Goal: Information Seeking & Learning: Find specific fact

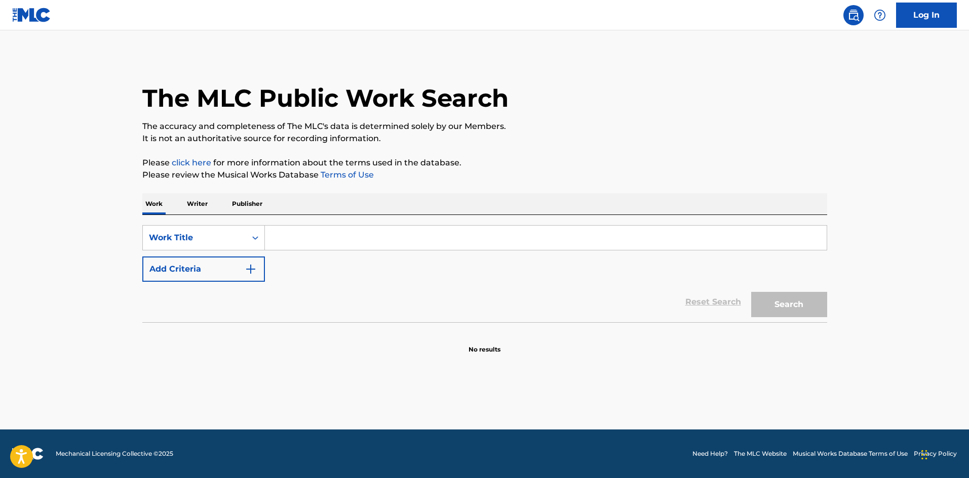
click at [330, 233] on input "Search Form" at bounding box center [545, 238] width 561 height 24
click at [342, 240] on input "Search Form" at bounding box center [545, 238] width 561 height 24
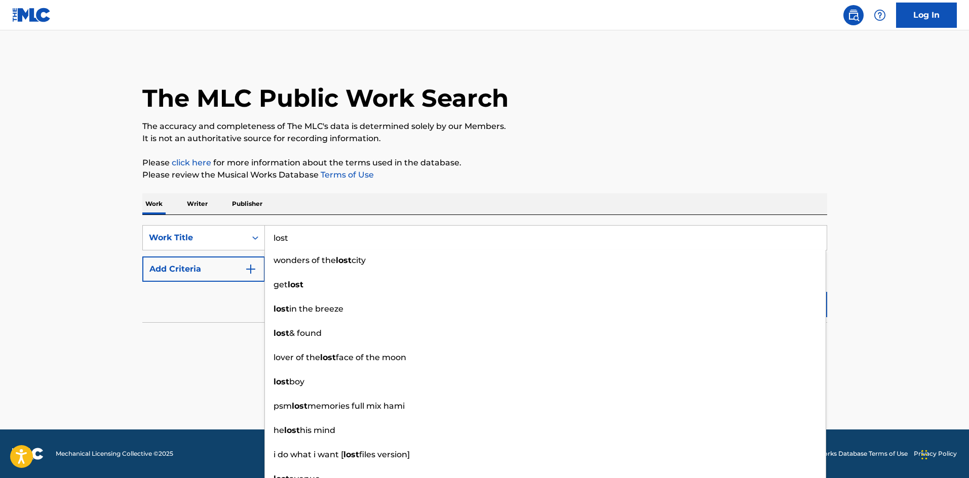
type input "lost"
drag, startPoint x: 180, startPoint y: 329, endPoint x: 196, endPoint y: 295, distance: 37.1
click at [180, 327] on div "No results" at bounding box center [484, 339] width 685 height 32
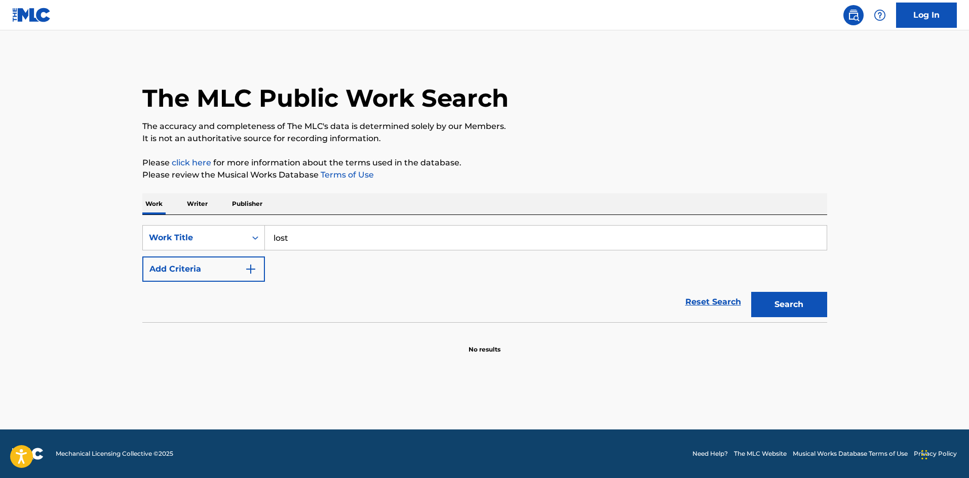
click at [209, 259] on button "Add Criteria" at bounding box center [203, 269] width 123 height 25
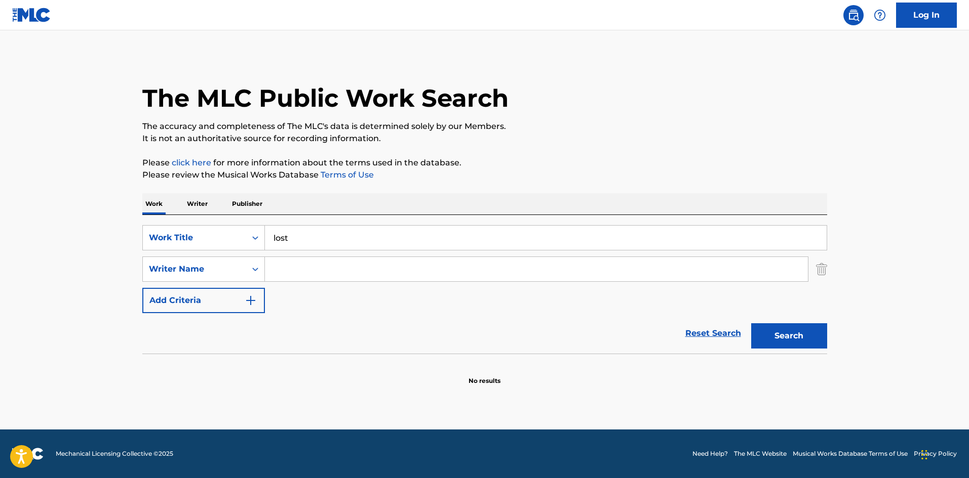
drag, startPoint x: 214, startPoint y: 295, endPoint x: 308, endPoint y: 270, distance: 96.9
click at [308, 270] on div "SearchWithCriteriadfaf3e9d-ccfc-4bd4-ae39-c3fb6390c5e5 Work Title lost SearchWi…" at bounding box center [484, 269] width 685 height 88
click at [308, 270] on input "Search Form" at bounding box center [536, 269] width 543 height 24
type input "garratt"
click at [751, 324] on button "Search" at bounding box center [789, 336] width 76 height 25
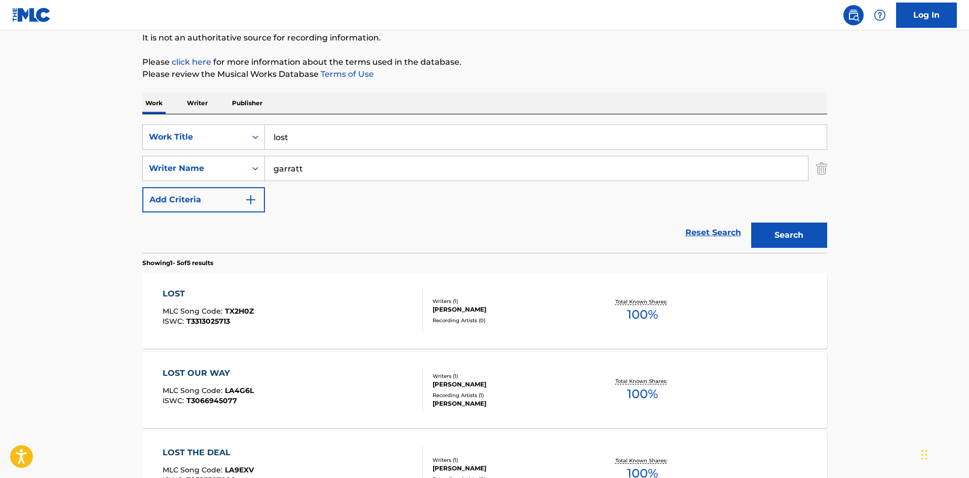
scroll to position [101, 0]
click at [173, 287] on div "LOST MLC Song Code : TX2H0Z ISWC : T3313025713 Writers ( 1 ) [PERSON_NAME] Reco…" at bounding box center [484, 310] width 685 height 76
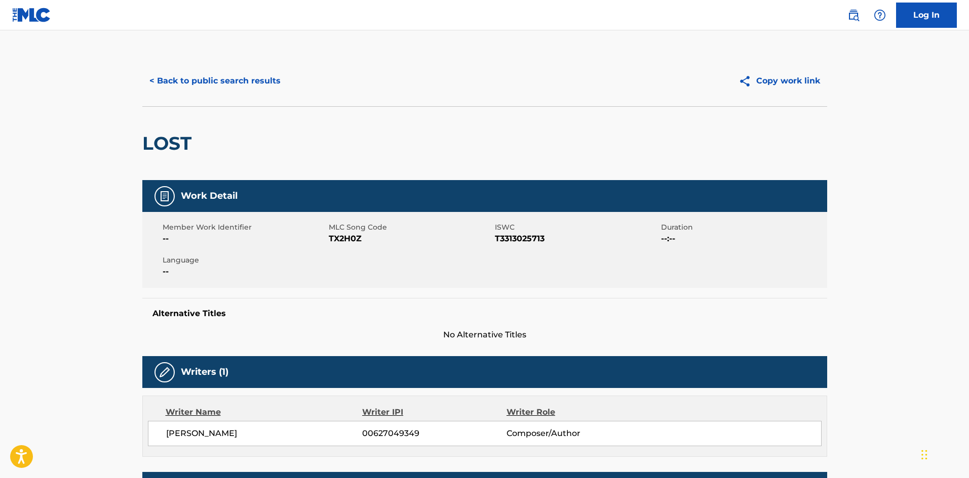
click at [150, 75] on button "< Back to public search results" at bounding box center [214, 80] width 145 height 25
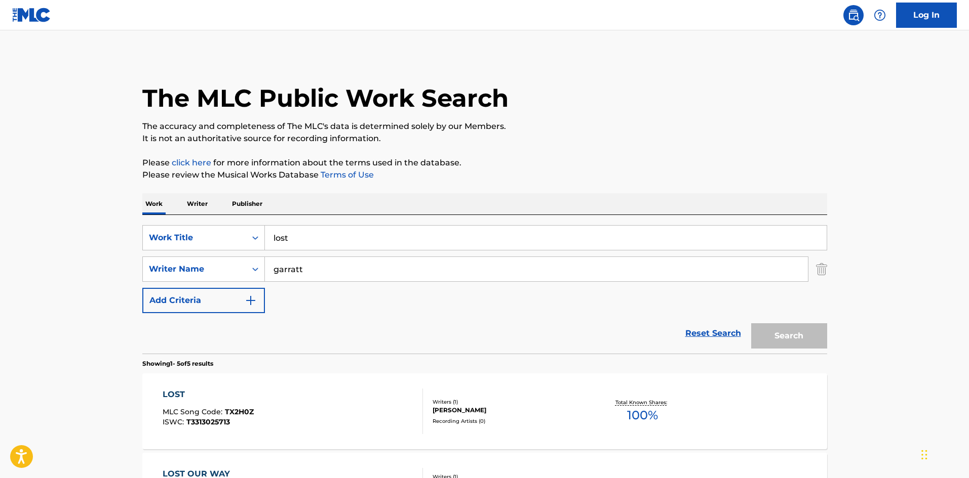
scroll to position [101, 0]
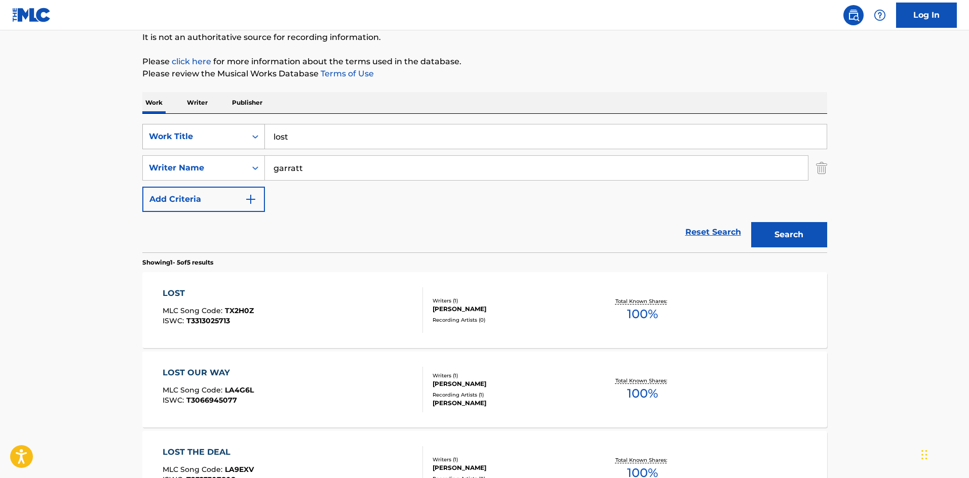
drag, startPoint x: 319, startPoint y: 131, endPoint x: 236, endPoint y: 135, distance: 83.6
click at [236, 135] on div "SearchWithCriteriadfaf3e9d-ccfc-4bd4-ae39-c3fb6390c5e5 Work Title lost" at bounding box center [484, 136] width 685 height 25
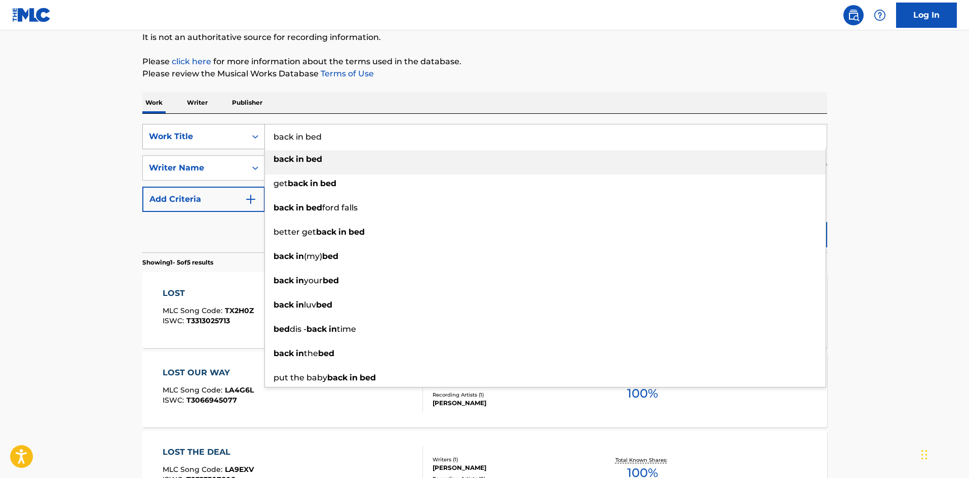
type input "back in bed"
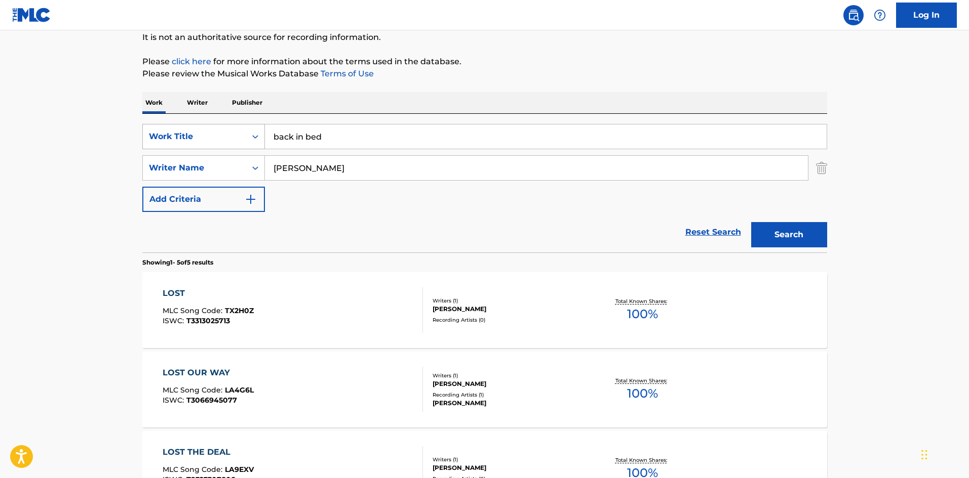
type input "[PERSON_NAME]"
click at [751, 222] on button "Search" at bounding box center [789, 234] width 76 height 25
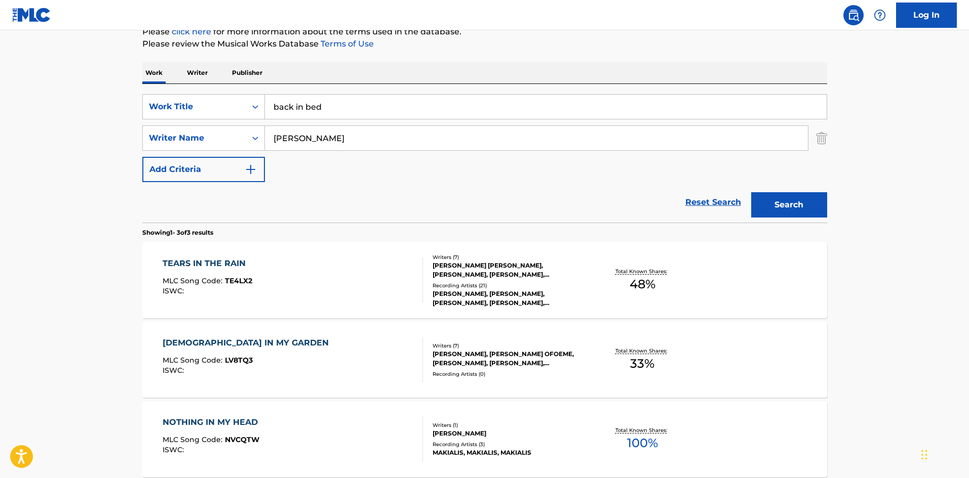
scroll to position [130, 0]
drag, startPoint x: 275, startPoint y: 151, endPoint x: 260, endPoint y: 153, distance: 15.3
click at [260, 153] on div "SearchWithCriteriadfaf3e9d-ccfc-4bd4-ae39-c3fb6390c5e5 Work Title back in bed S…" at bounding box center [484, 139] width 685 height 88
drag, startPoint x: 371, startPoint y: 147, endPoint x: 236, endPoint y: 149, distance: 135.2
click at [236, 149] on div "SearchWithCriteria7c5fe9e3-7e80-41c4-b6b0-130632fbf54b Writer Name [PERSON_NAME]" at bounding box center [484, 139] width 685 height 25
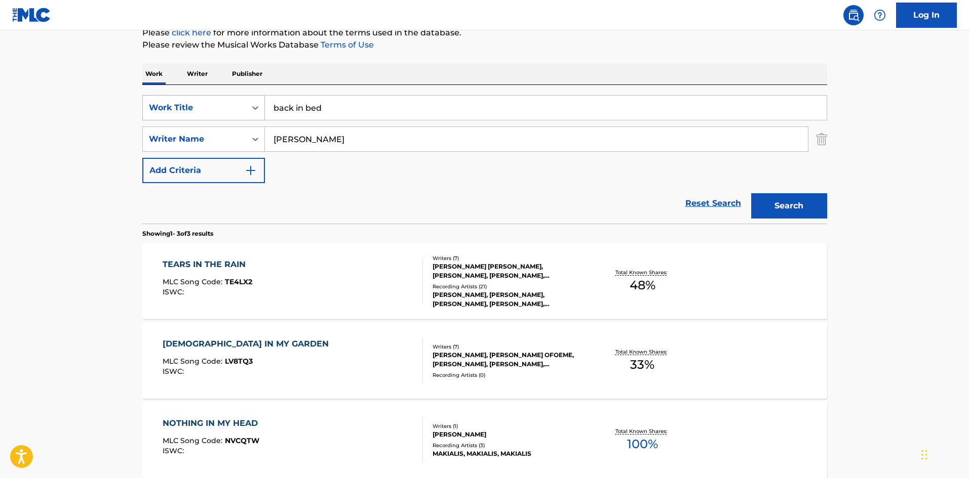
drag, startPoint x: 377, startPoint y: 116, endPoint x: 264, endPoint y: 109, distance: 113.1
click at [257, 111] on div "SearchWithCriteriadfaf3e9d-ccfc-4bd4-ae39-c3fb6390c5e5 Work Title back in bed" at bounding box center [484, 107] width 685 height 25
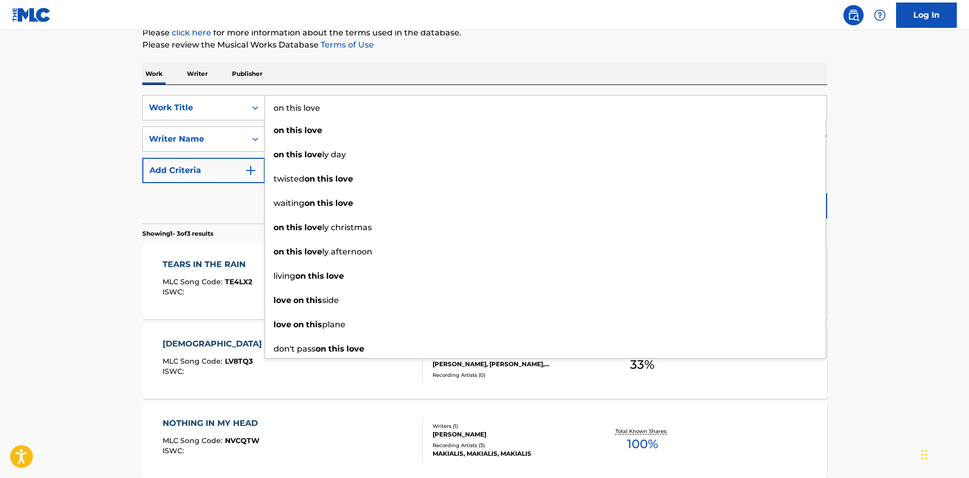
type input "on this love"
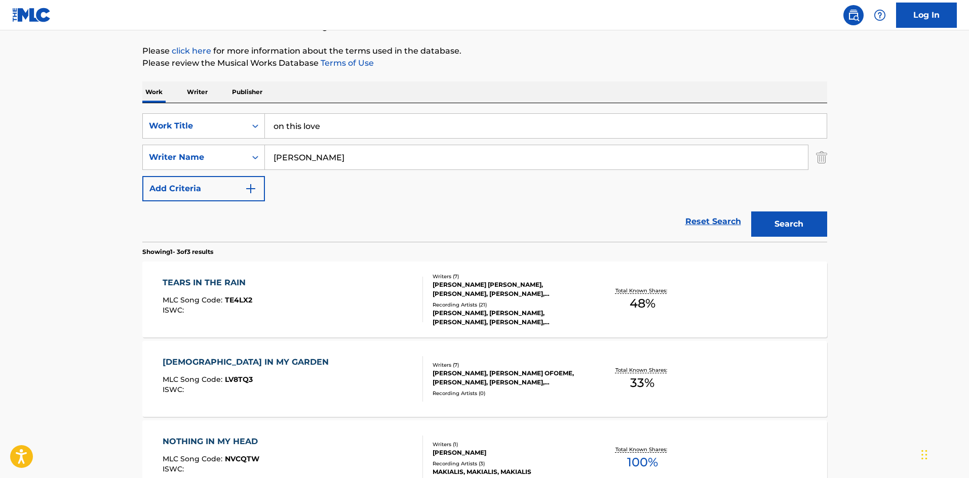
click at [73, 209] on main "The MLC Public Work Search The accuracy and completeness of The MLC's data is d…" at bounding box center [484, 233] width 969 height 631
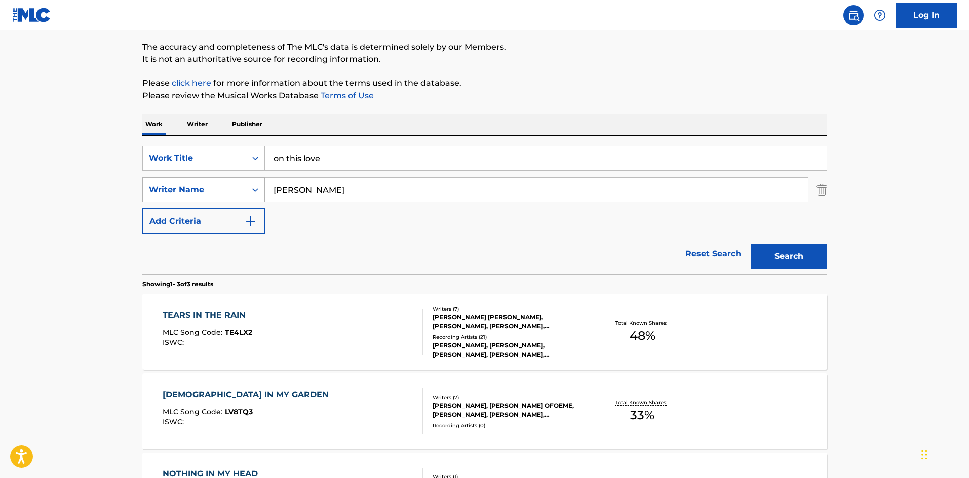
drag, startPoint x: 321, startPoint y: 189, endPoint x: 247, endPoint y: 197, distance: 74.8
click at [249, 196] on div "SearchWithCriteria7c5fe9e3-7e80-41c4-b6b0-130632fbf54b Writer Name [PERSON_NAME]" at bounding box center [484, 189] width 685 height 25
type input "waterhouse"
click at [751, 244] on button "Search" at bounding box center [789, 256] width 76 height 25
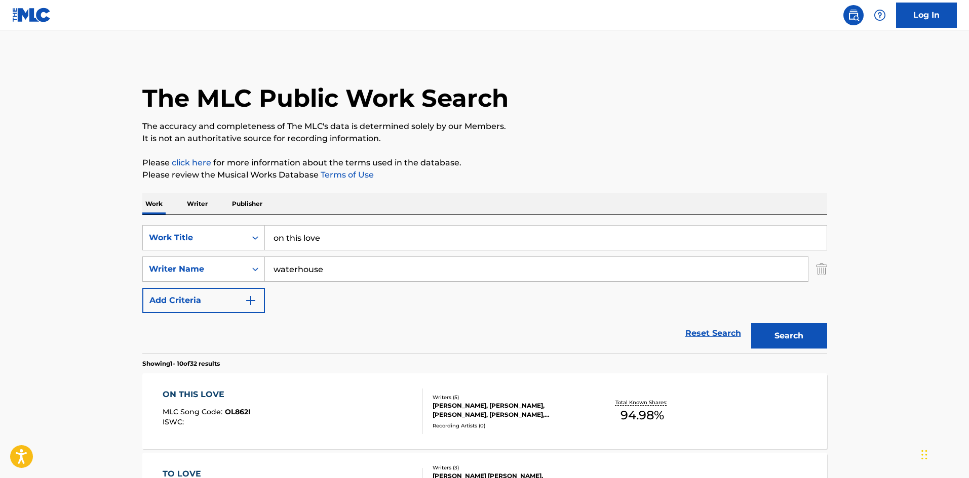
click at [199, 389] on div "ON THIS LOVE" at bounding box center [207, 395] width 88 height 12
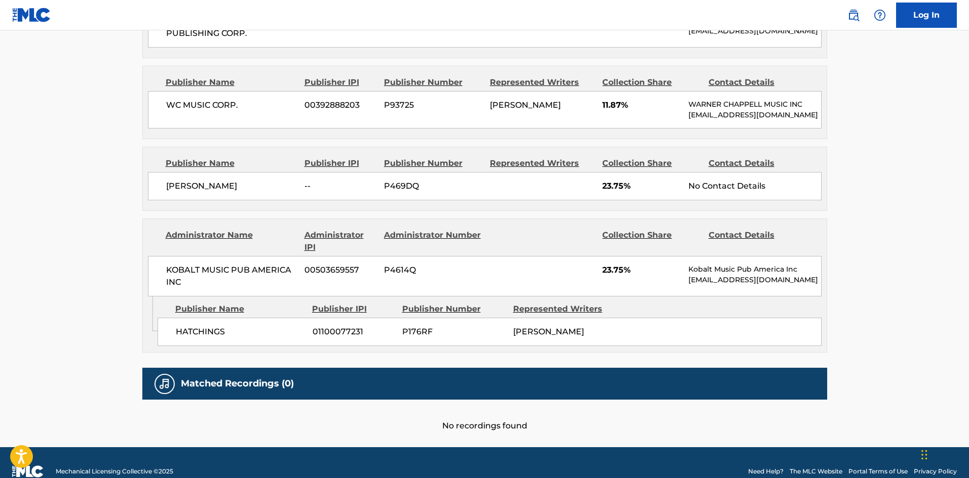
scroll to position [911, 0]
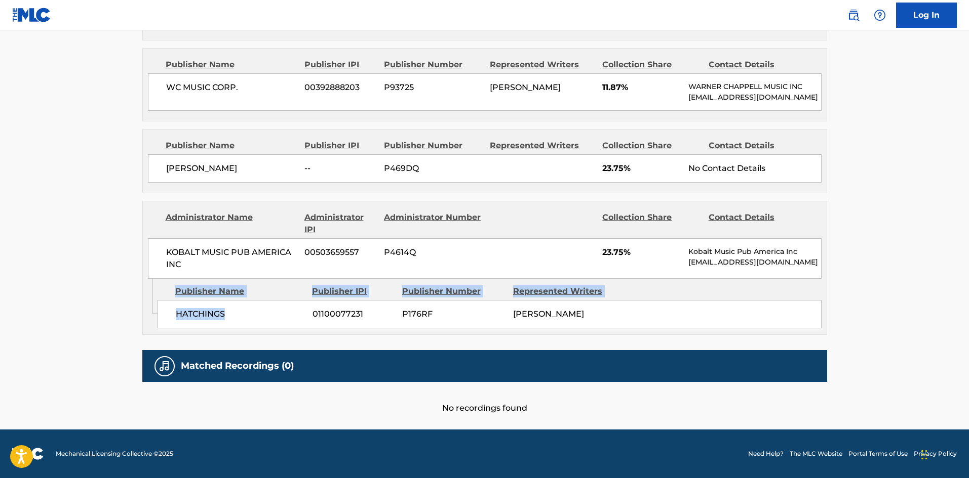
drag, startPoint x: 164, startPoint y: 331, endPoint x: 131, endPoint y: 324, distance: 33.2
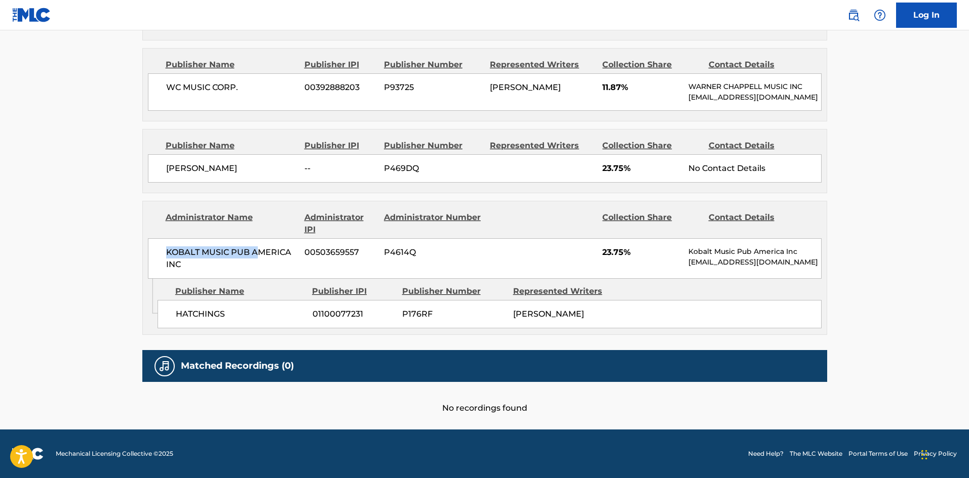
drag, startPoint x: 210, startPoint y: 266, endPoint x: 284, endPoint y: 266, distance: 73.9
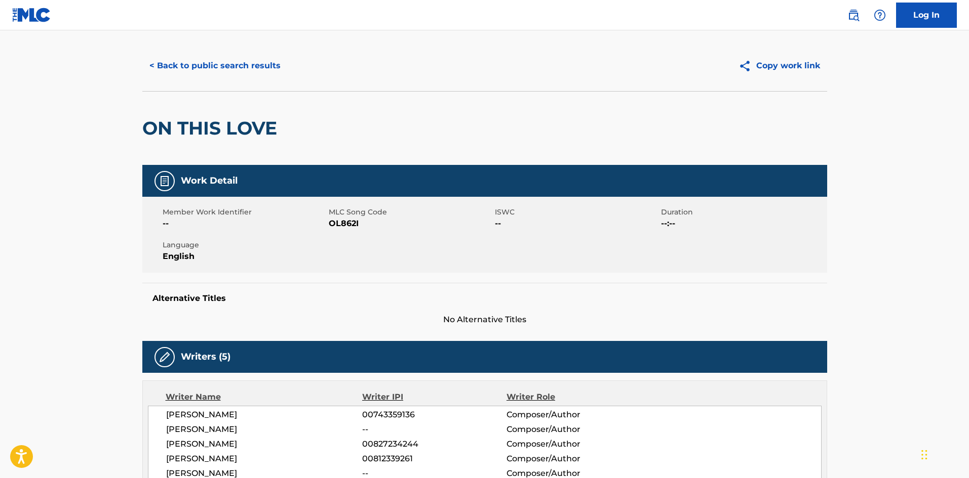
scroll to position [0, 0]
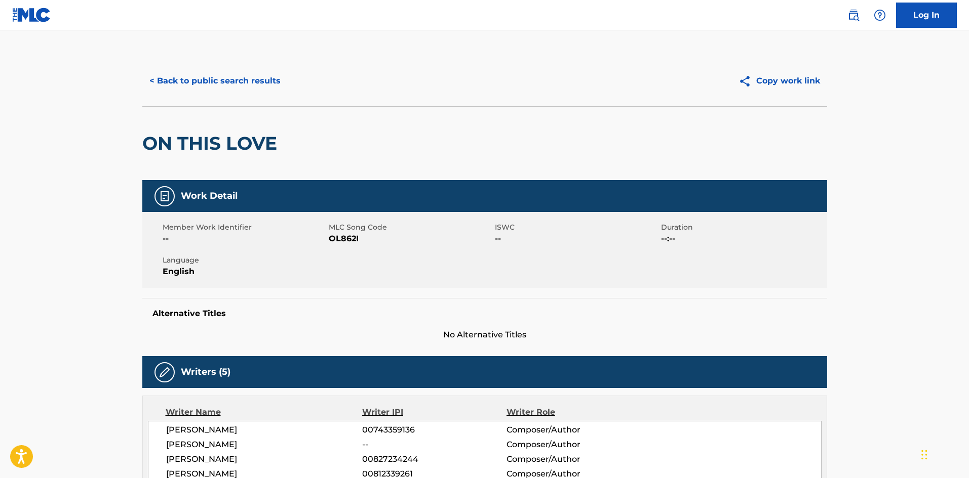
click at [249, 82] on button "< Back to public search results" at bounding box center [214, 80] width 145 height 25
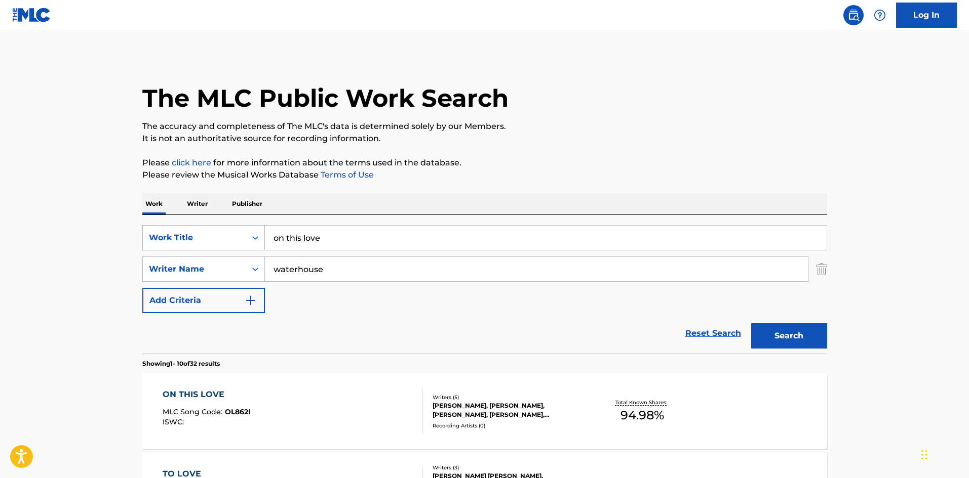
drag, startPoint x: 365, startPoint y: 233, endPoint x: 255, endPoint y: 243, distance: 110.2
click at [243, 240] on div "SearchWithCriteriadfaf3e9d-ccfc-4bd4-ae39-c3fb6390c5e5 Work Title on this love" at bounding box center [484, 237] width 685 height 25
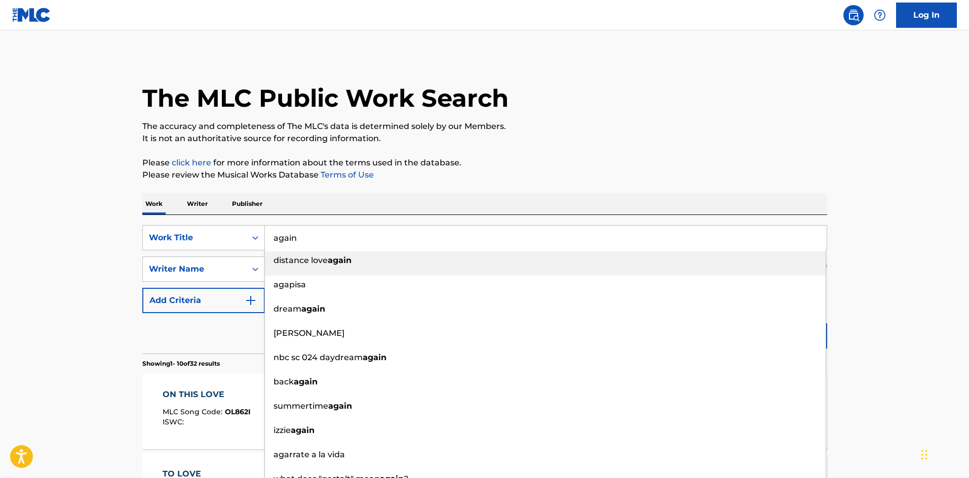
type input "again"
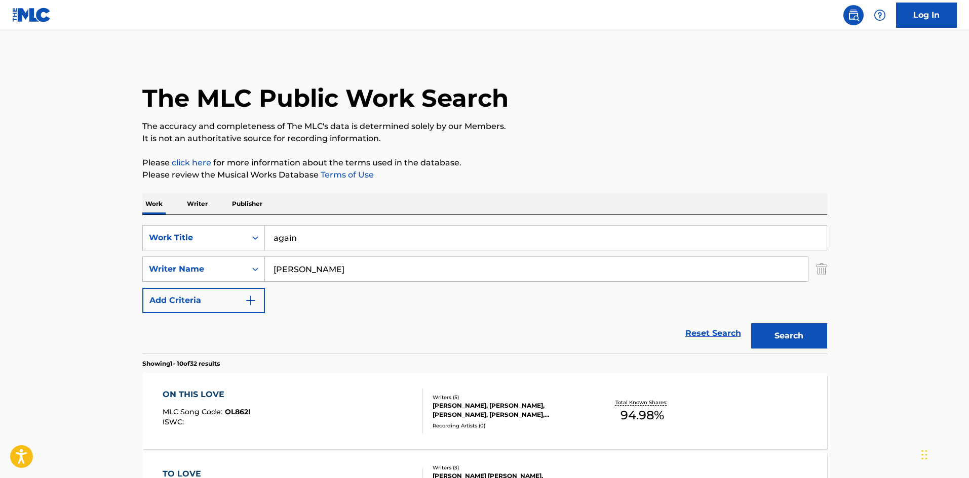
type input "[PERSON_NAME]"
click at [792, 331] on button "Search" at bounding box center [789, 336] width 76 height 25
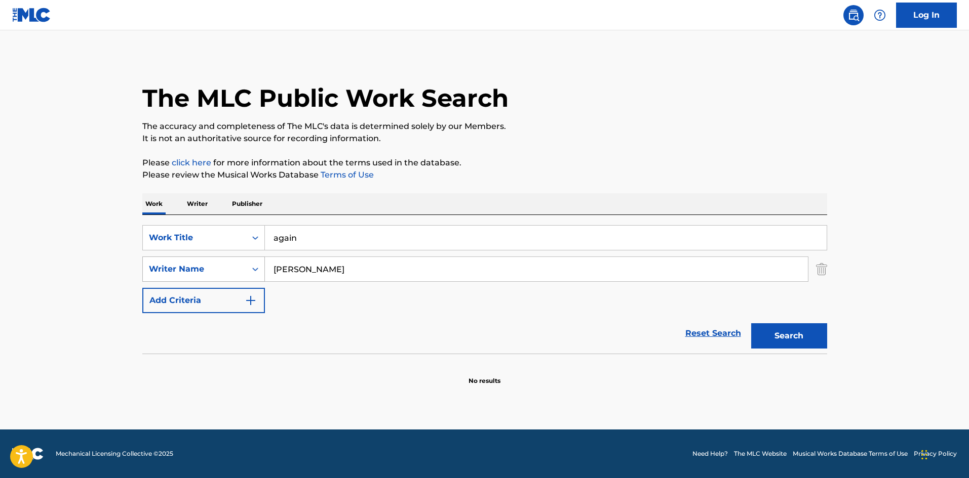
drag, startPoint x: 359, startPoint y: 278, endPoint x: 247, endPoint y: 277, distance: 111.9
click at [247, 277] on div "SearchWithCriteria7c5fe9e3-7e80-41c4-b6b0-130632fbf54b Writer Name [PERSON_NAME]" at bounding box center [484, 269] width 685 height 25
click at [783, 342] on button "Search" at bounding box center [789, 336] width 76 height 25
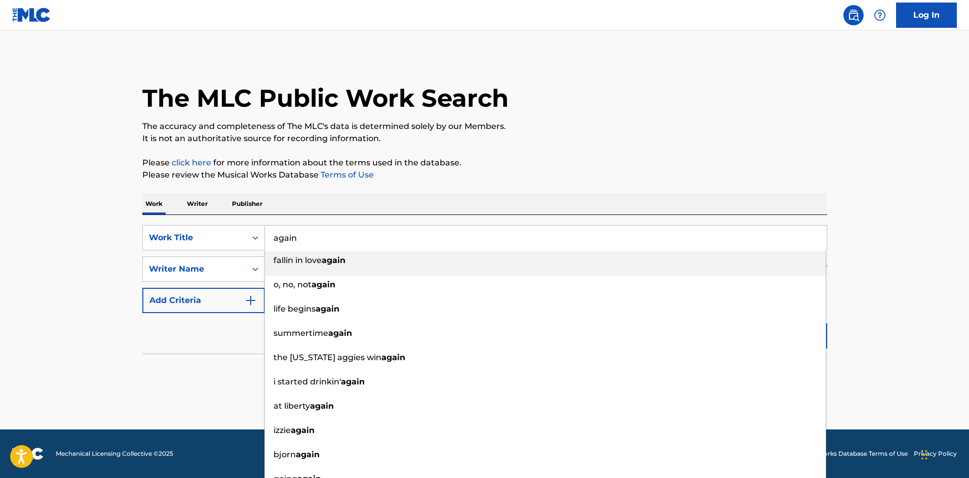
drag, startPoint x: 327, startPoint y: 246, endPoint x: 286, endPoint y: 259, distance: 43.6
click at [256, 247] on div "SearchWithCriteriadfaf3e9d-ccfc-4bd4-ae39-c3fb6390c5e5 Work Title again fallin …" at bounding box center [484, 237] width 685 height 25
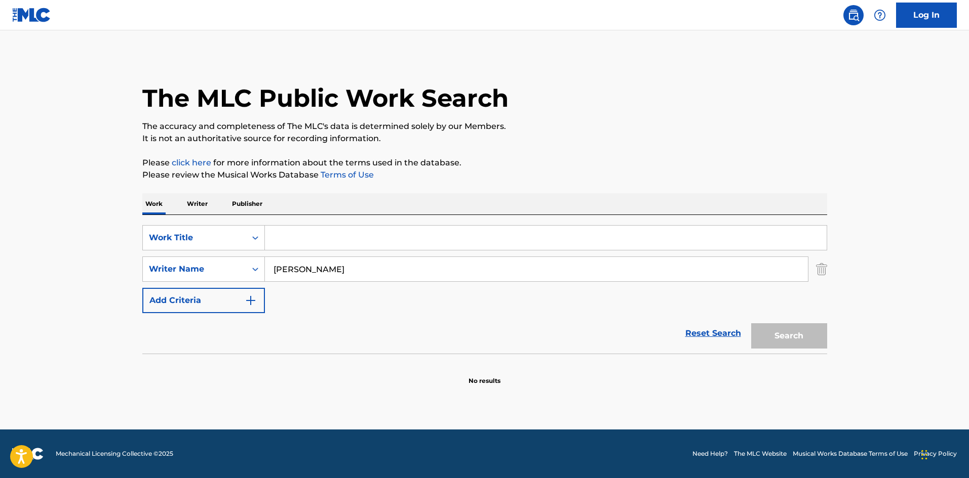
click at [190, 213] on p "Writer" at bounding box center [197, 203] width 27 height 21
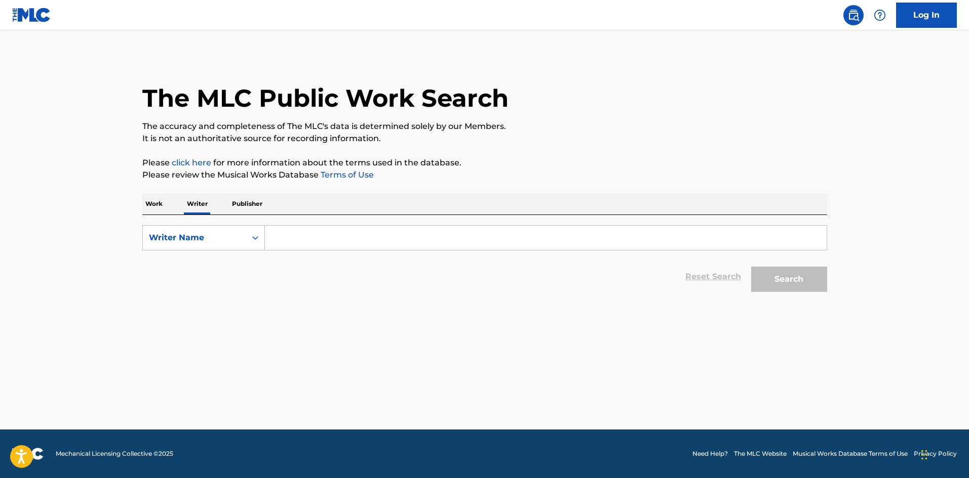
click at [314, 248] on input "Search Form" at bounding box center [545, 238] width 561 height 24
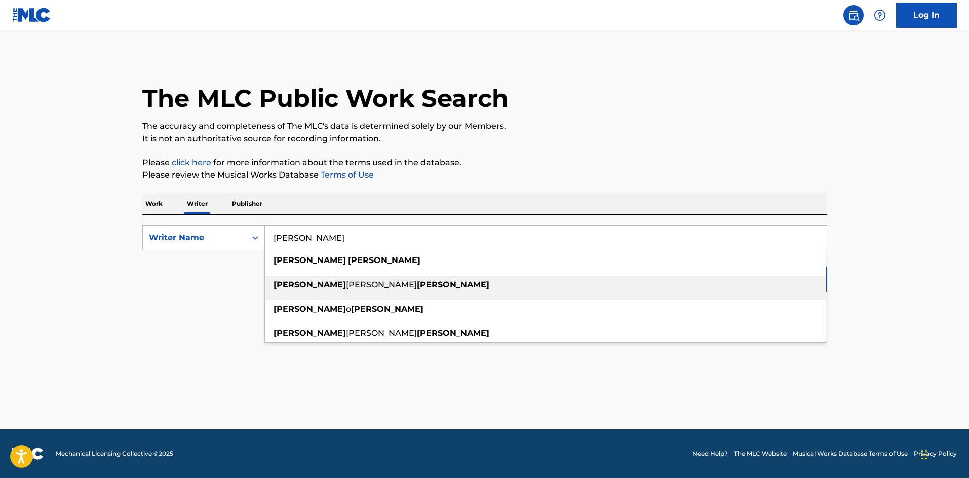
click at [417, 286] on strong "[PERSON_NAME]" at bounding box center [453, 285] width 72 height 10
type input "[PERSON_NAME]"
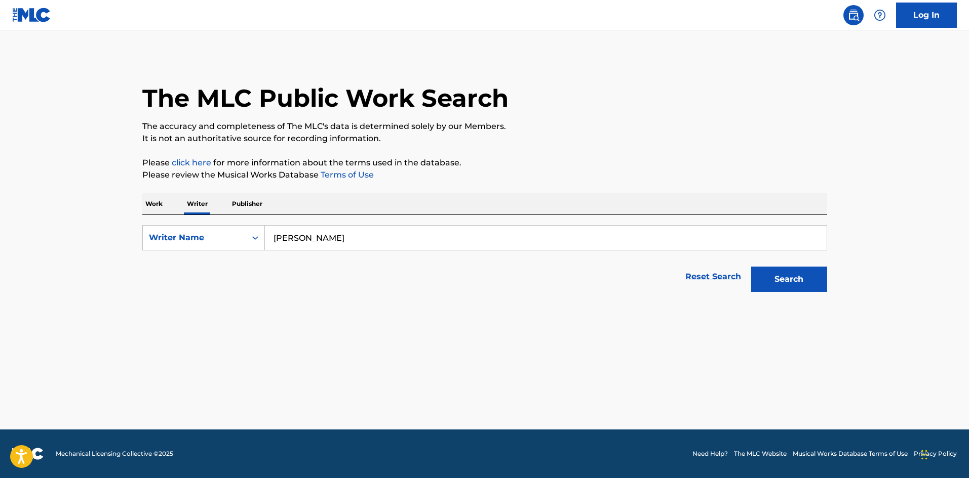
click at [823, 282] on button "Search" at bounding box center [789, 279] width 76 height 25
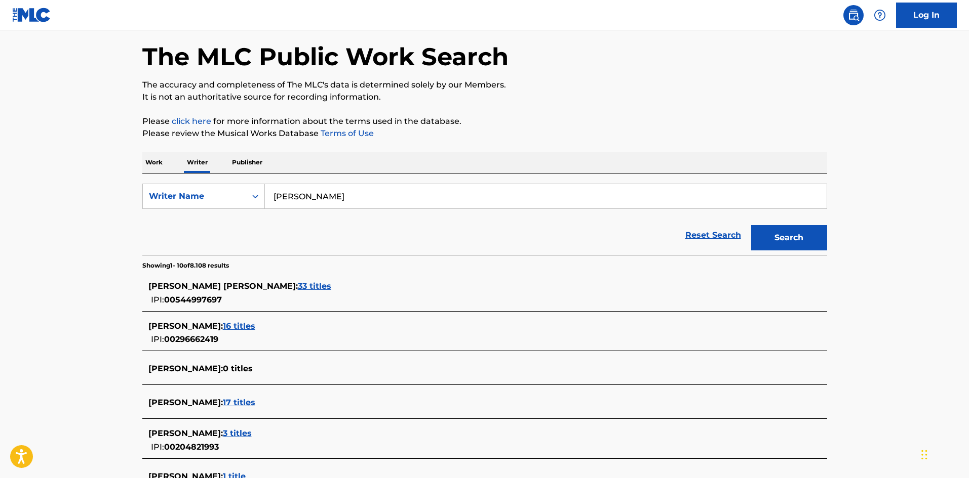
scroll to position [101, 0]
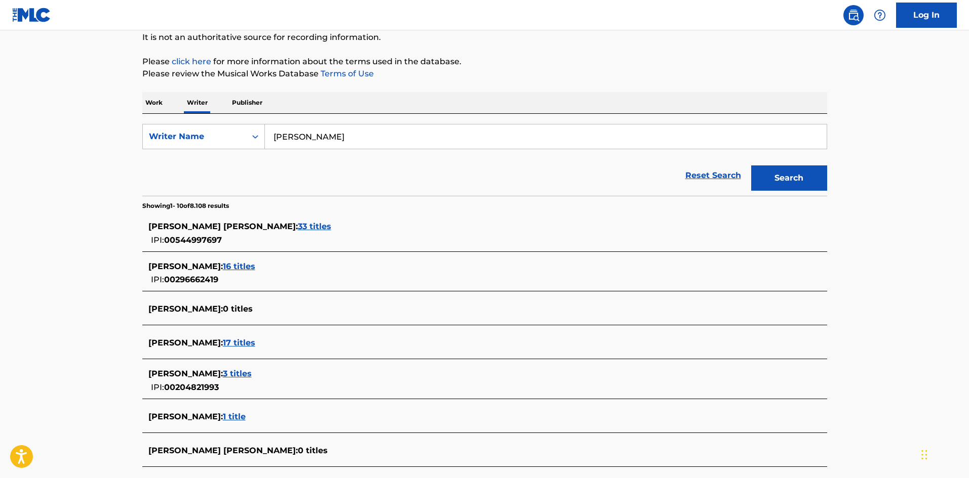
click at [298, 229] on span "33 titles" at bounding box center [314, 227] width 33 height 10
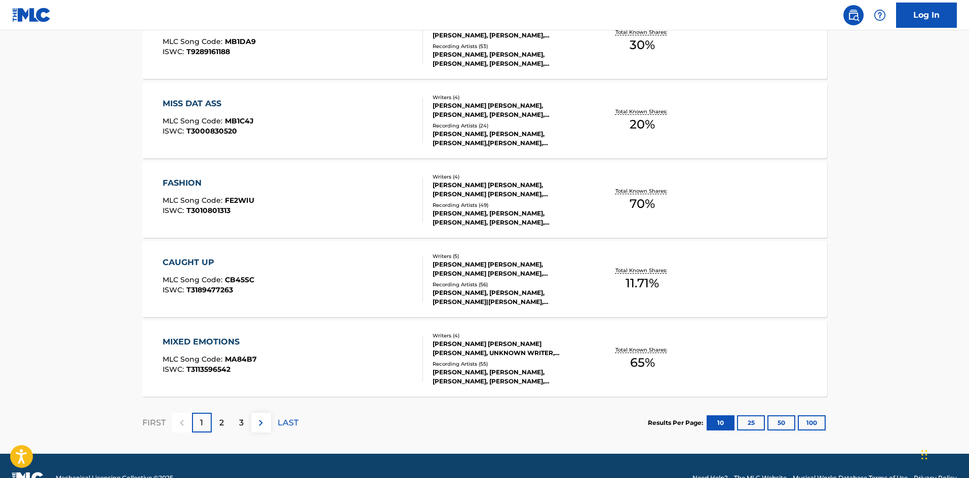
scroll to position [759, 0]
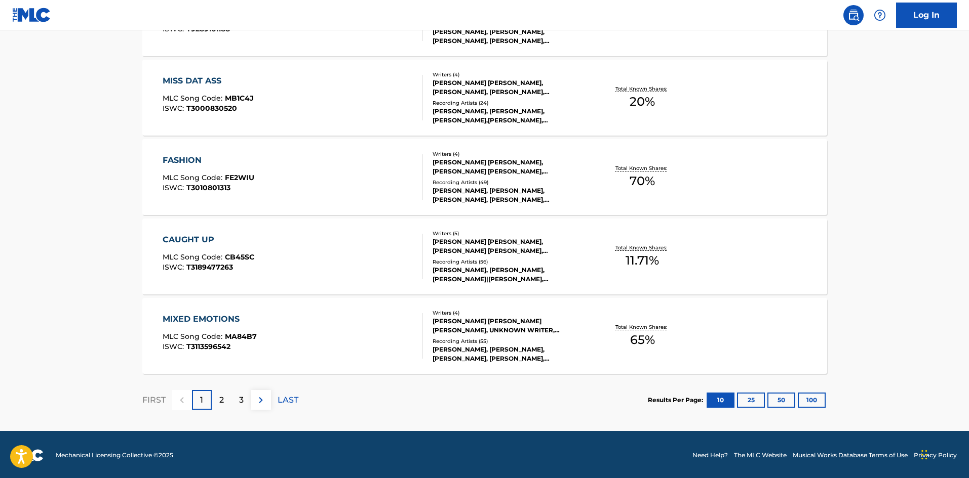
click at [813, 397] on button "100" at bounding box center [811, 400] width 28 height 15
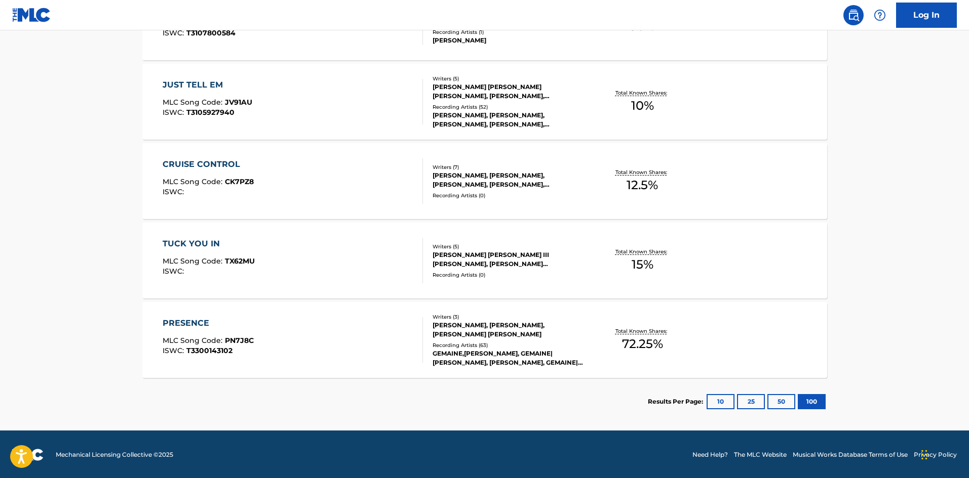
scroll to position [2585, 0]
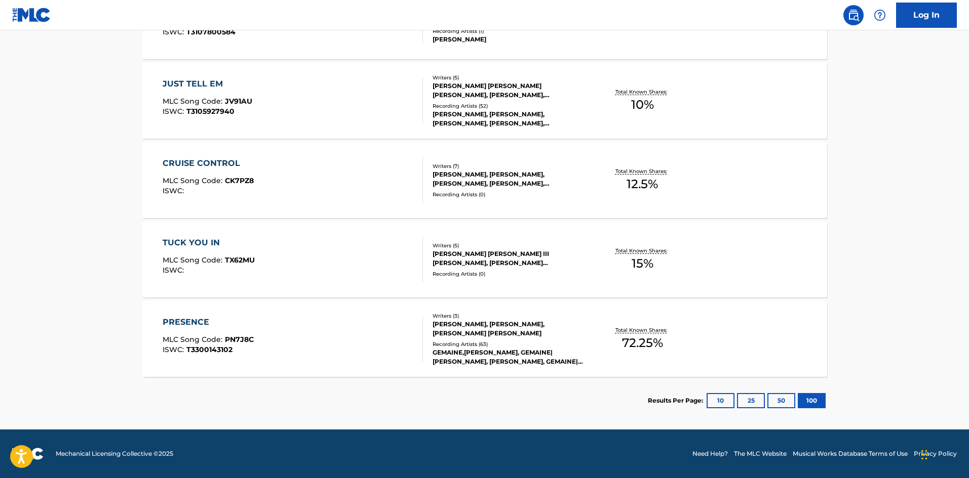
click at [172, 238] on div "TUCK YOU IN" at bounding box center [209, 243] width 92 height 12
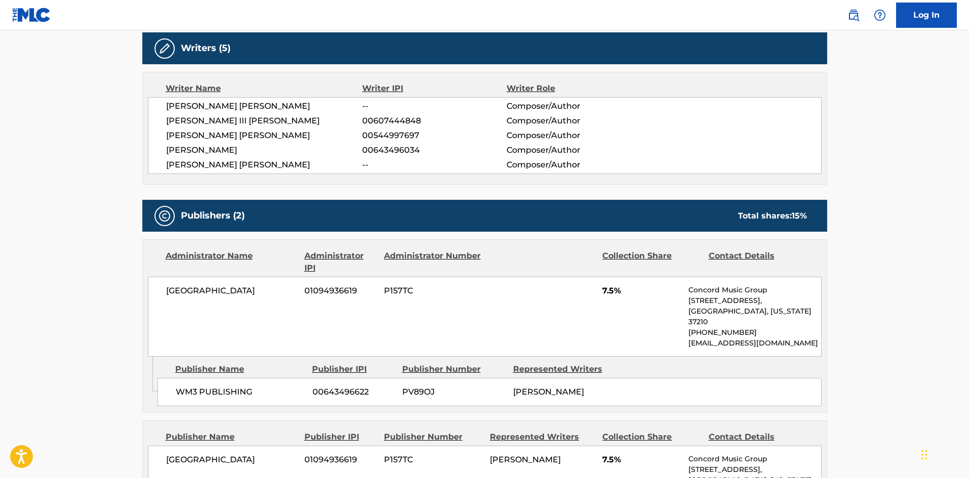
scroll to position [253, 0]
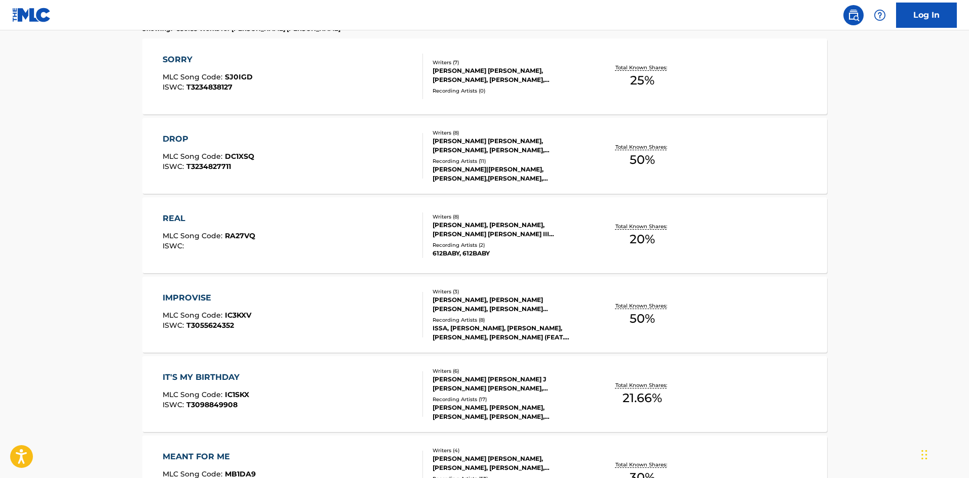
scroll to position [51, 0]
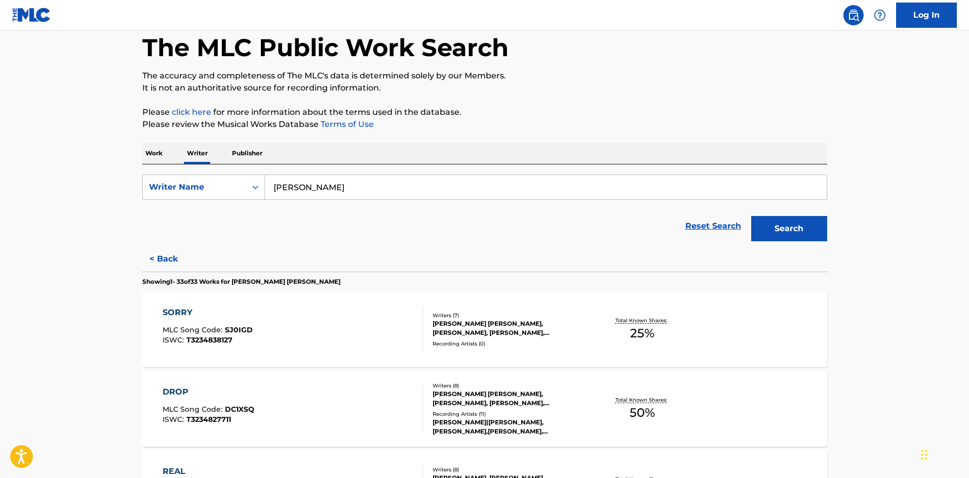
click at [149, 159] on p "Work" at bounding box center [153, 153] width 23 height 21
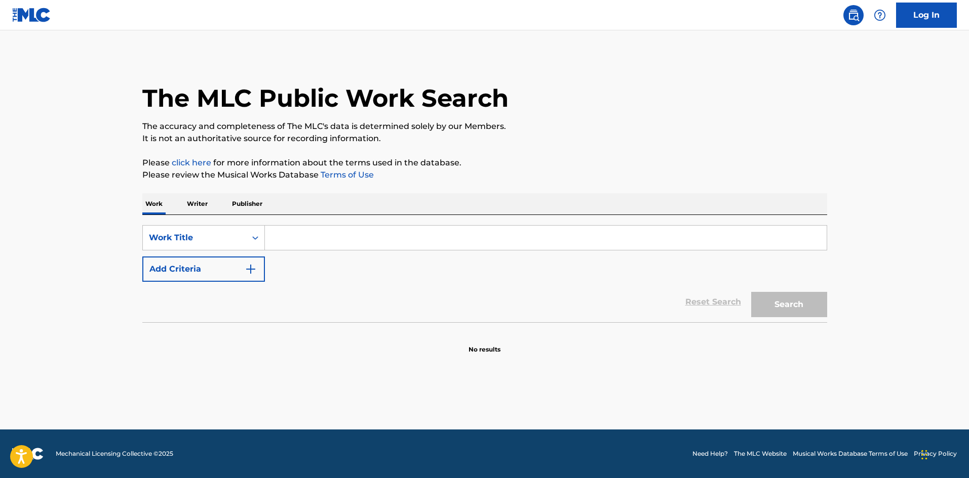
click at [235, 270] on button "Add Criteria" at bounding box center [203, 269] width 123 height 25
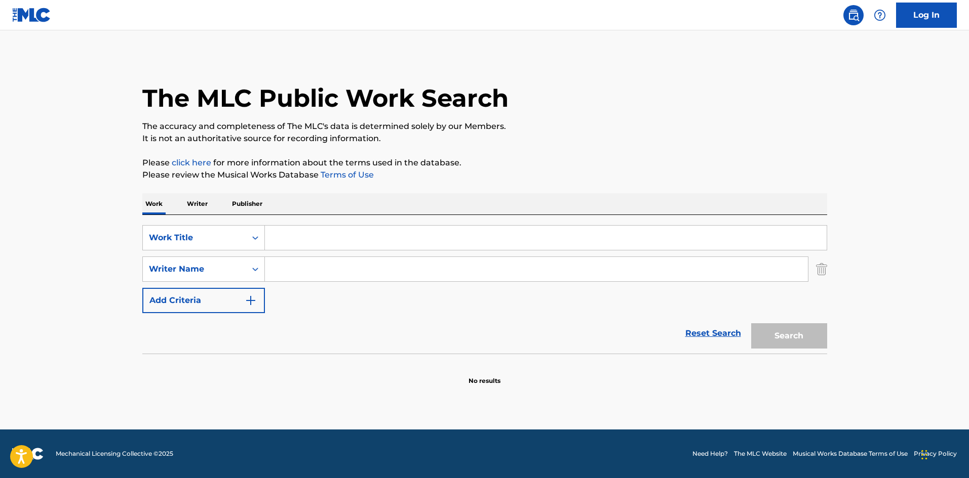
click at [310, 278] on input "Search Form" at bounding box center [536, 269] width 543 height 24
paste input "[PERSON_NAME] [PERSON_NAME]"
type input "[PERSON_NAME] [PERSON_NAME]"
click at [330, 235] on input "Search Form" at bounding box center [545, 238] width 561 height 24
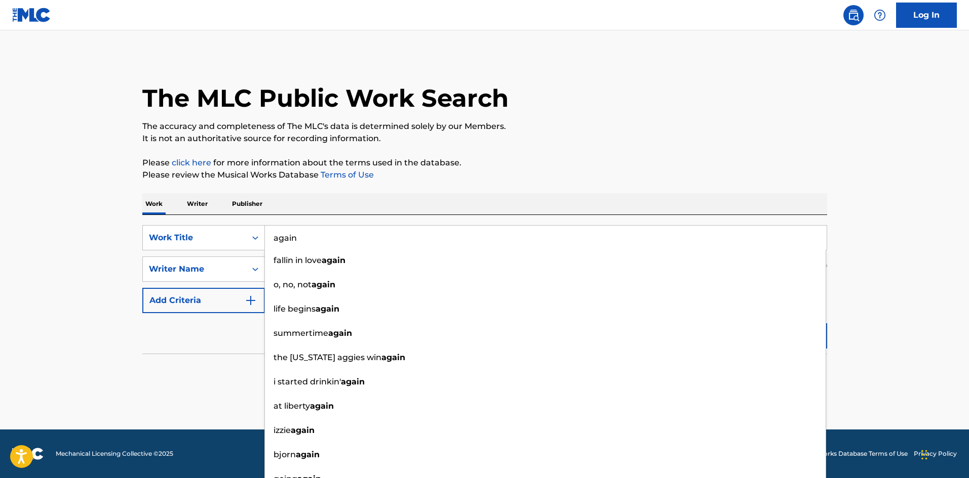
click at [886, 345] on main "The MLC Public Work Search The accuracy and completeness of The MLC's data is d…" at bounding box center [484, 229] width 969 height 399
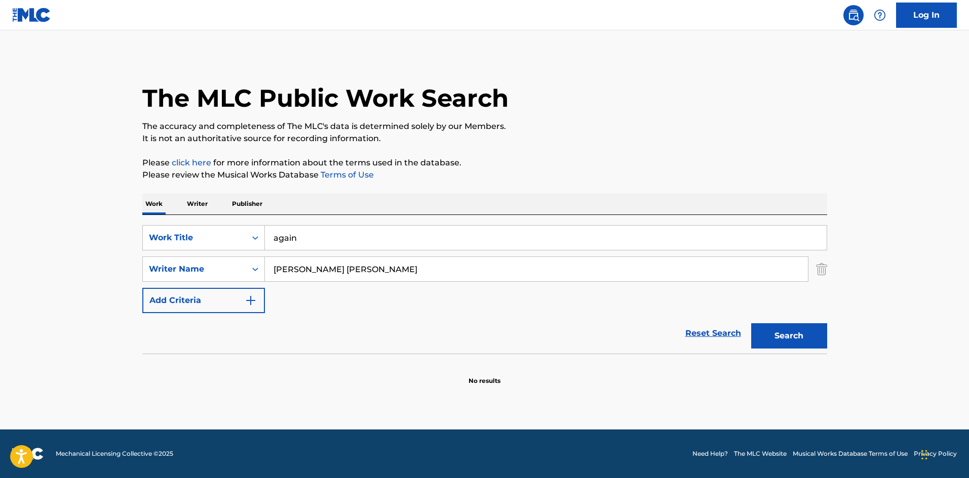
click at [826, 339] on button "Search" at bounding box center [789, 336] width 76 height 25
click at [359, 319] on div "Reset Search Search" at bounding box center [484, 333] width 685 height 41
drag, startPoint x: 304, startPoint y: 241, endPoint x: 268, endPoint y: 250, distance: 37.1
click at [268, 250] on div "again" at bounding box center [546, 237] width 562 height 25
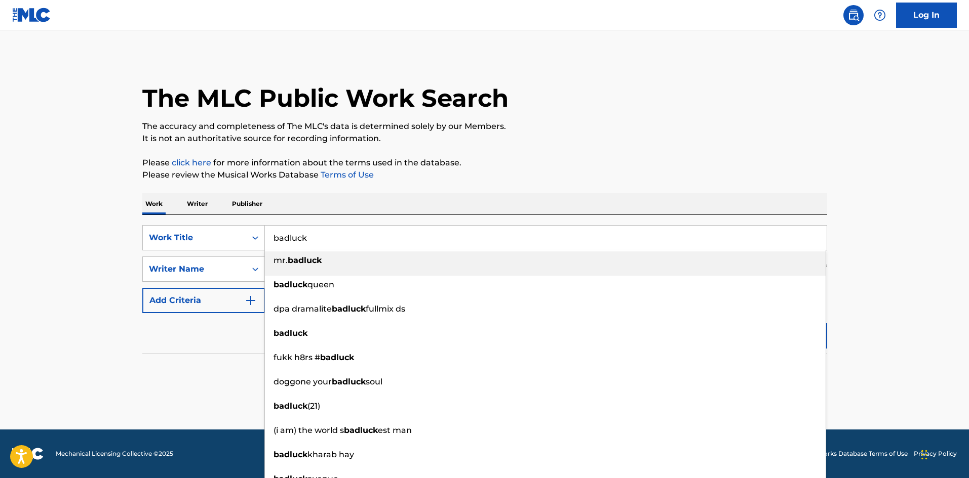
click at [290, 243] on input "badluck" at bounding box center [545, 238] width 561 height 24
type input "bad luck"
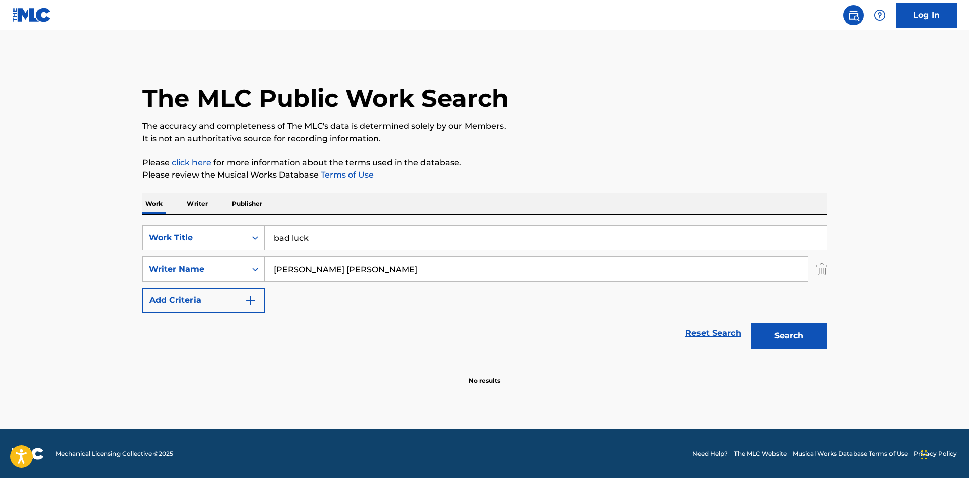
click at [176, 364] on section "No results" at bounding box center [484, 372] width 685 height 26
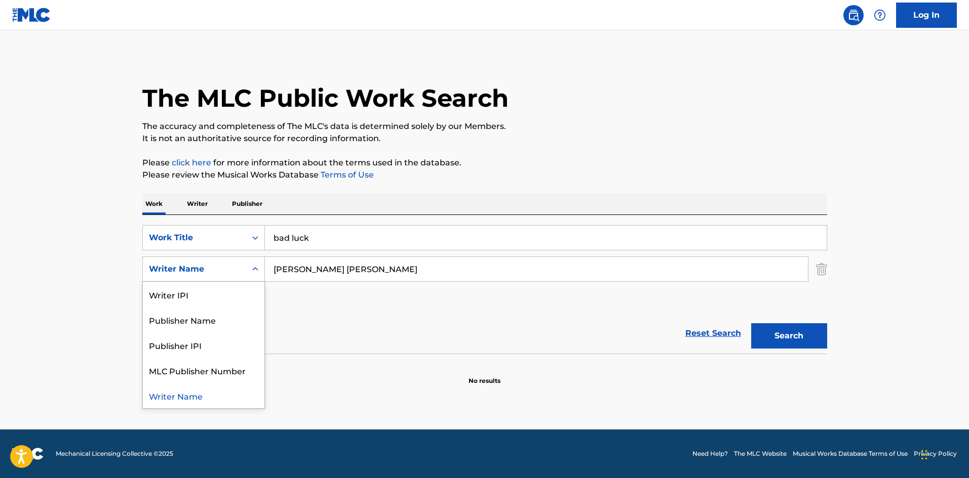
click at [234, 270] on div "Writer Name" at bounding box center [194, 269] width 91 height 12
click at [333, 398] on main "The MLC Public Work Search The accuracy and completeness of The MLC's data is d…" at bounding box center [484, 229] width 969 height 399
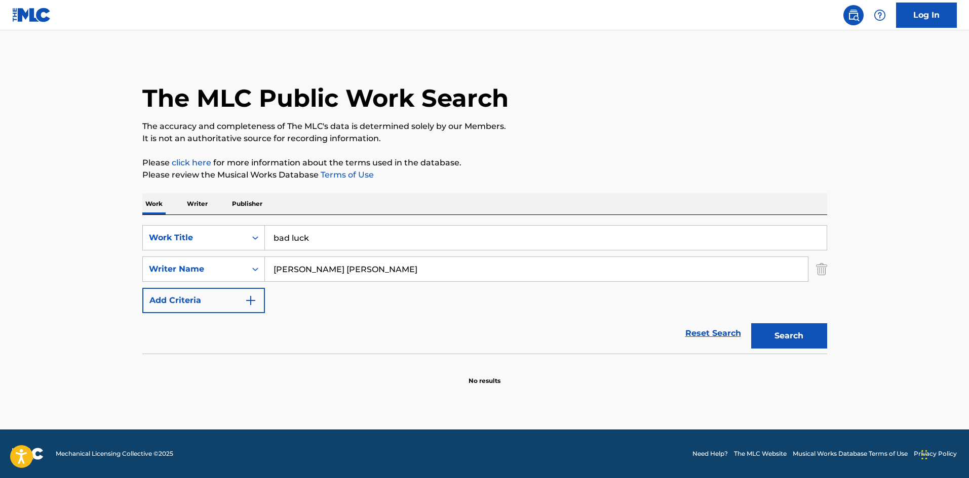
drag, startPoint x: 387, startPoint y: 267, endPoint x: 277, endPoint y: 277, distance: 110.3
click at [277, 277] on input "[PERSON_NAME] [PERSON_NAME]" at bounding box center [536, 269] width 543 height 24
click at [400, 260] on input "[PERSON_NAME] [PERSON_NAME]" at bounding box center [536, 269] width 543 height 24
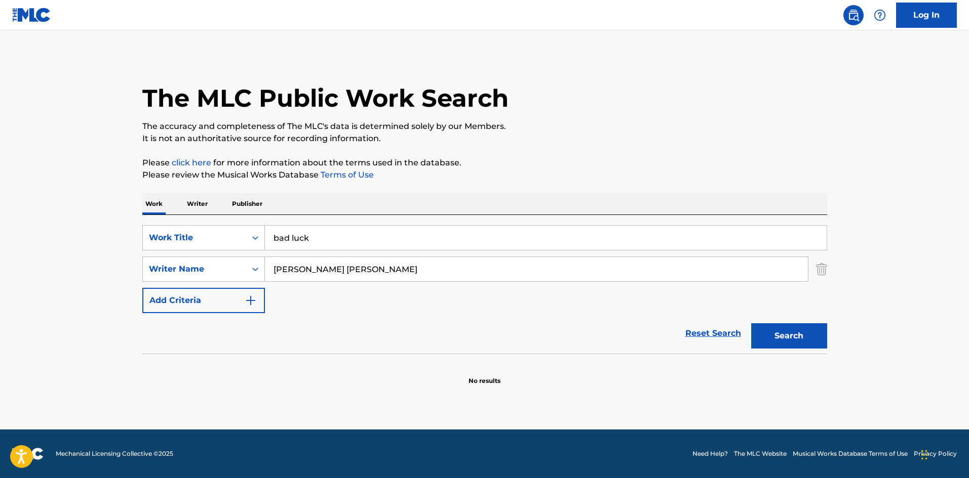
click at [400, 260] on input "[PERSON_NAME] [PERSON_NAME]" at bounding box center [536, 269] width 543 height 24
click at [751, 324] on button "Search" at bounding box center [789, 336] width 76 height 25
click at [261, 291] on div "SearchWithCriteriadfaf3e9d-ccfc-4bd4-ae39-c3fb6390c5e5 Work Title bad luck Sear…" at bounding box center [484, 269] width 685 height 88
drag, startPoint x: 324, startPoint y: 273, endPoint x: 269, endPoint y: 276, distance: 54.8
click at [269, 276] on input "[PERSON_NAME]" at bounding box center [536, 269] width 543 height 24
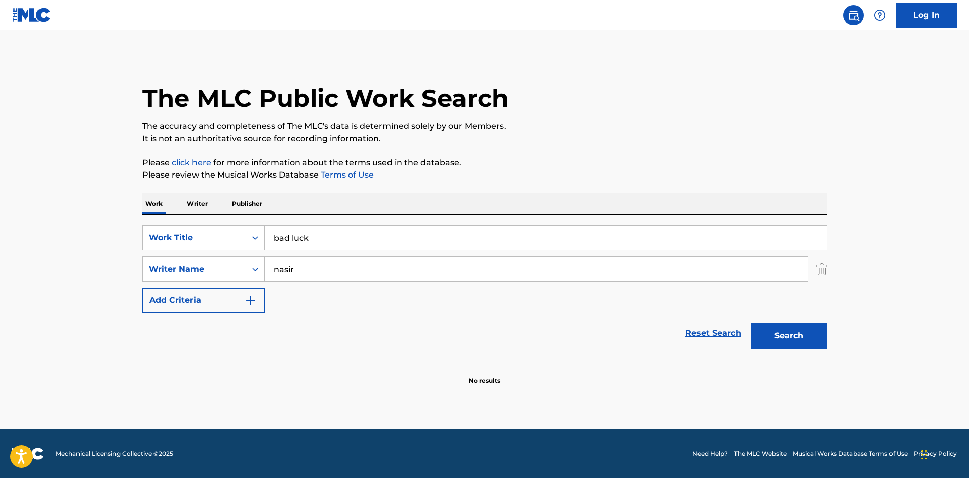
click at [751, 324] on button "Search" at bounding box center [789, 336] width 76 height 25
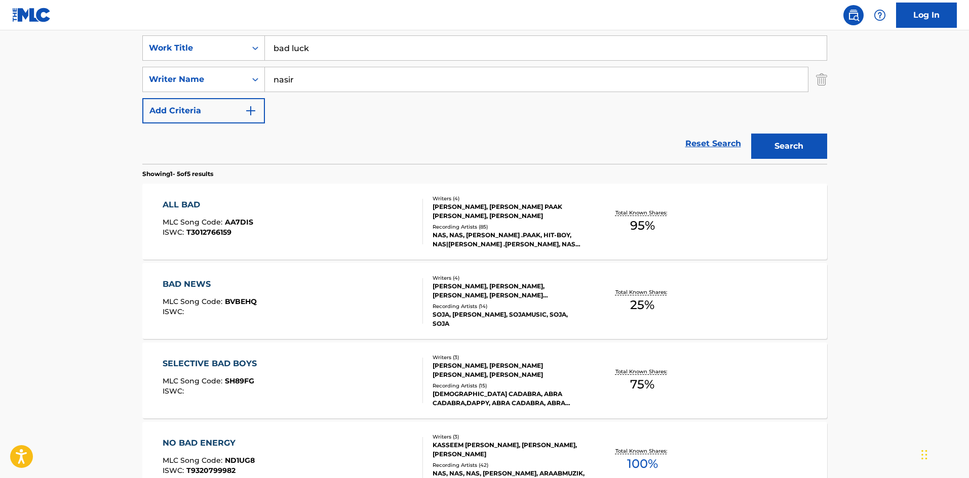
scroll to position [188, 0]
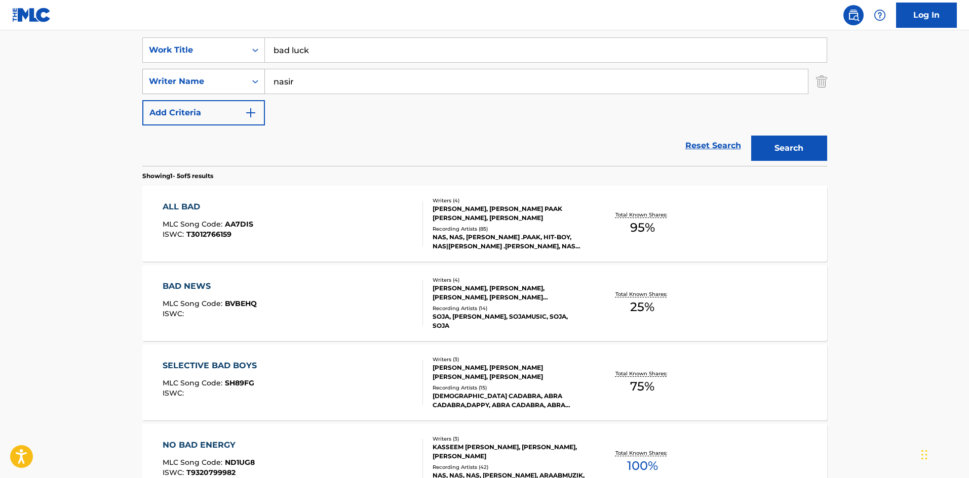
drag, startPoint x: 312, startPoint y: 87, endPoint x: 237, endPoint y: 94, distance: 75.8
click at [237, 94] on div "SearchWithCriteria7c5fe9e3-7e80-41c4-b6b0-130632fbf54b Writer Name [PERSON_NAME]" at bounding box center [484, 81] width 685 height 25
type input "[PERSON_NAME]"
click at [779, 144] on button "Search" at bounding box center [789, 148] width 76 height 25
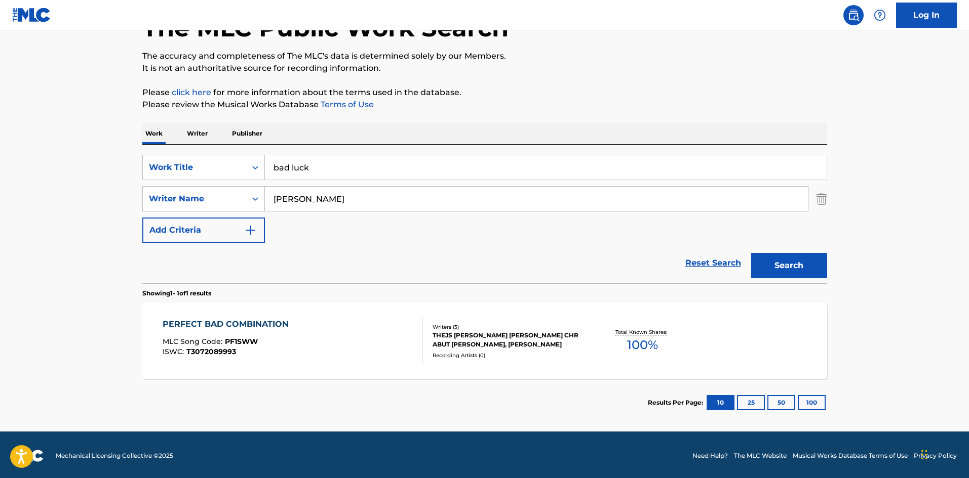
scroll to position [72, 0]
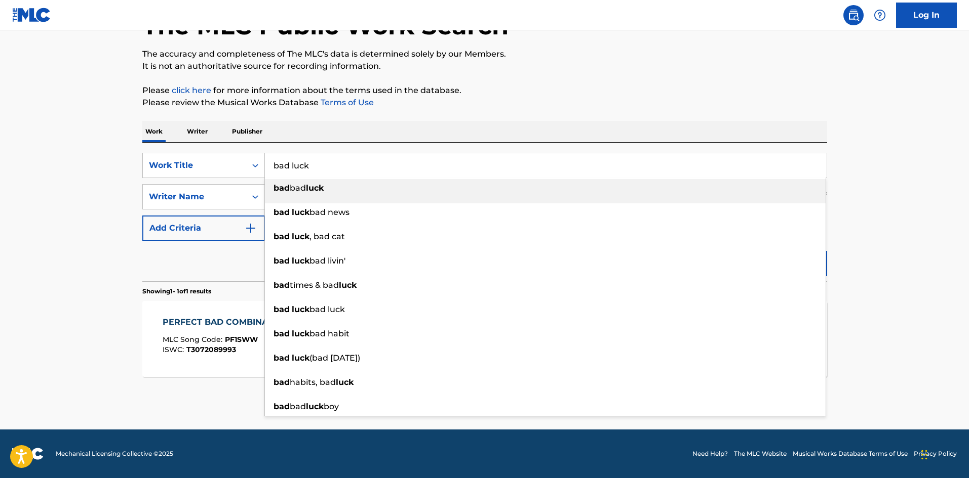
drag, startPoint x: 343, startPoint y: 157, endPoint x: 265, endPoint y: 163, distance: 78.1
click at [265, 163] on input "bad luck" at bounding box center [545, 165] width 561 height 24
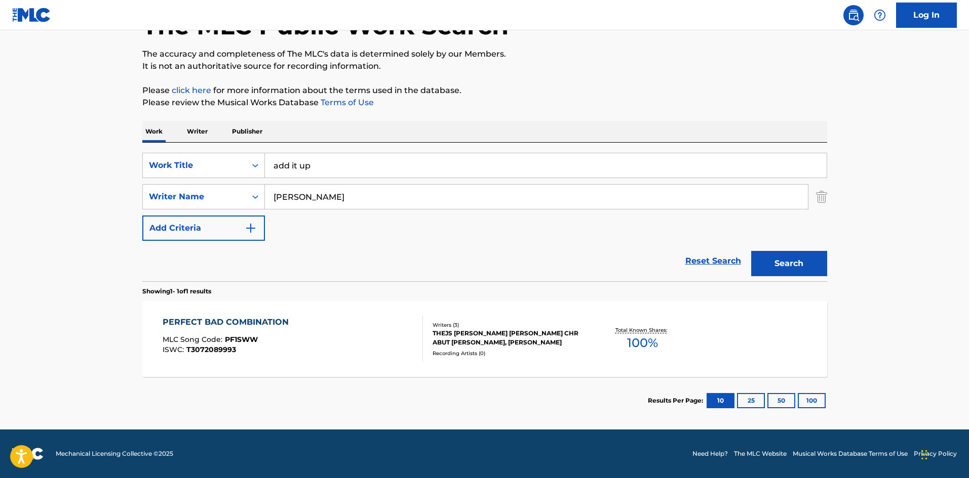
type input "add it up"
click at [778, 270] on button "Search" at bounding box center [789, 263] width 76 height 25
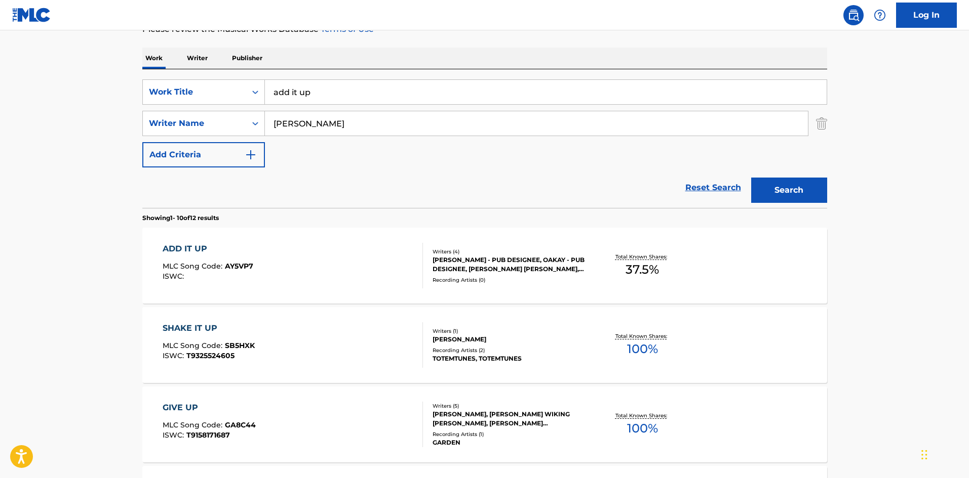
scroll to position [152, 0]
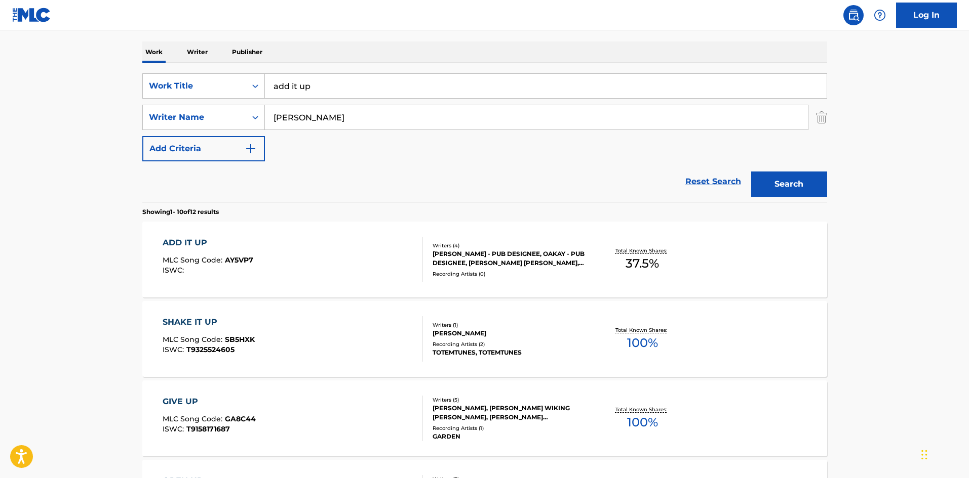
click at [266, 254] on div "ADD IT UP MLC Song Code : AY5VP7 ISWC :" at bounding box center [293, 260] width 260 height 46
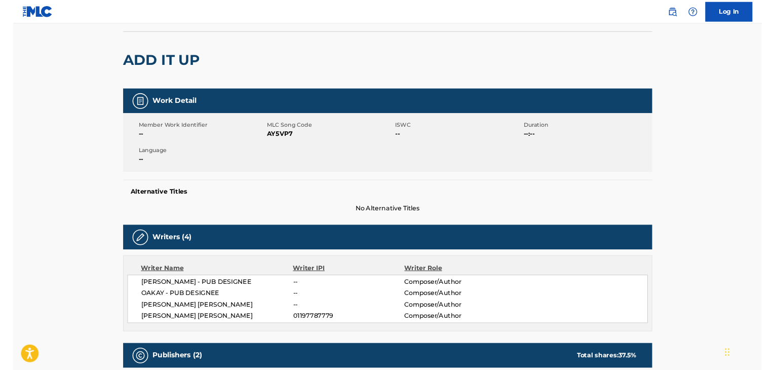
scroll to position [152, 0]
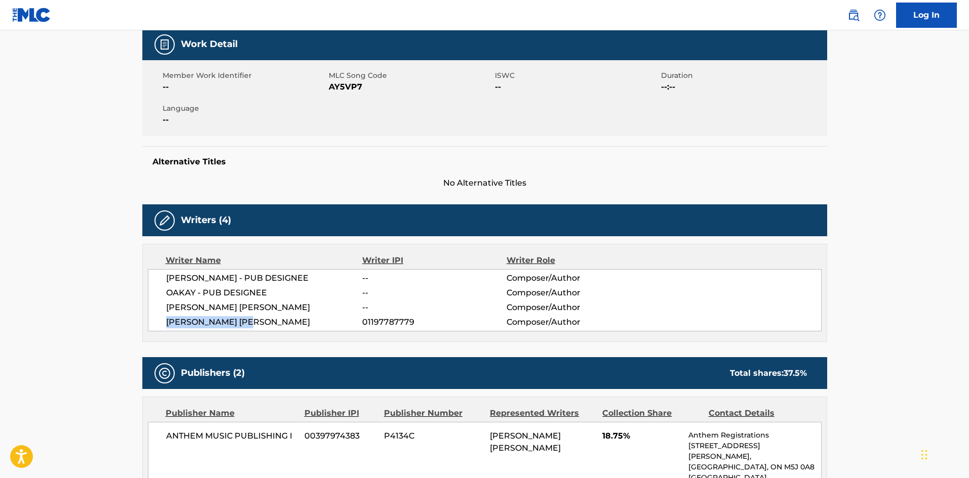
drag, startPoint x: 195, startPoint y: 326, endPoint x: 145, endPoint y: 320, distance: 50.4
click at [145, 320] on div "Writer Name Writer IPI Writer Role [PERSON_NAME] - PUB DESIGNEE -- Composer/Aut…" at bounding box center [484, 293] width 685 height 98
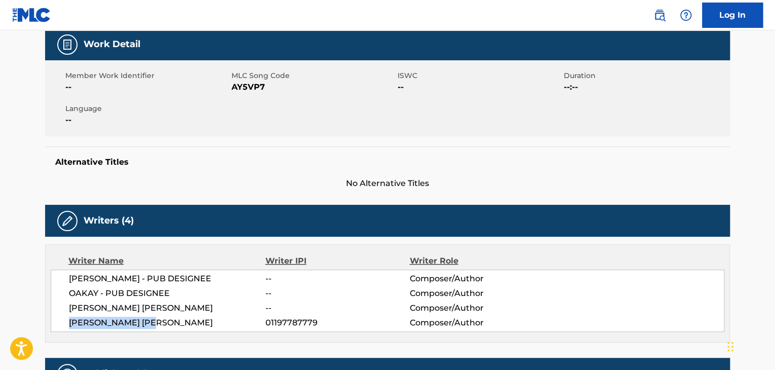
scroll to position [0, 0]
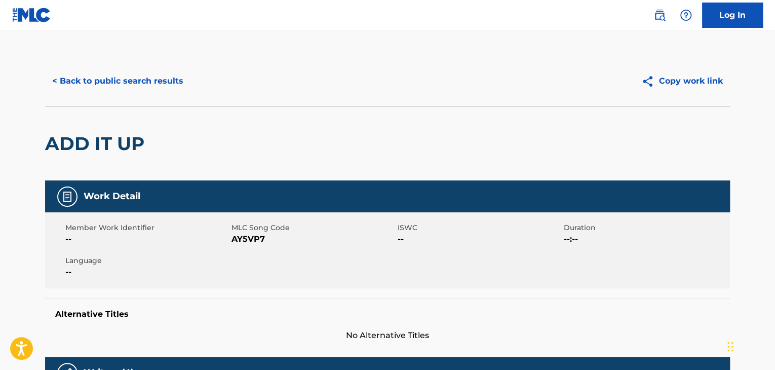
click at [140, 74] on button "< Back to public search results" at bounding box center [117, 80] width 145 height 25
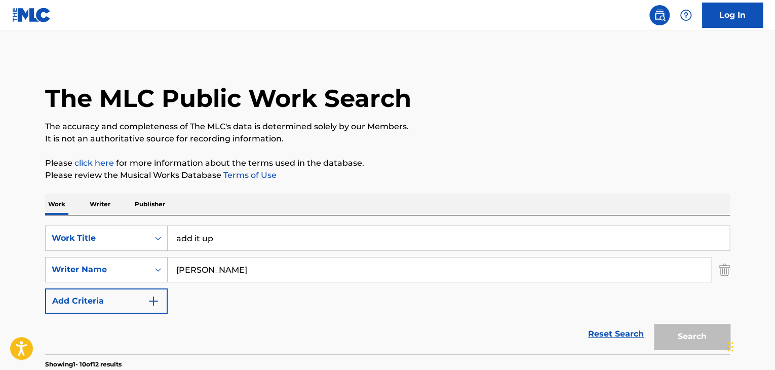
scroll to position [152, 0]
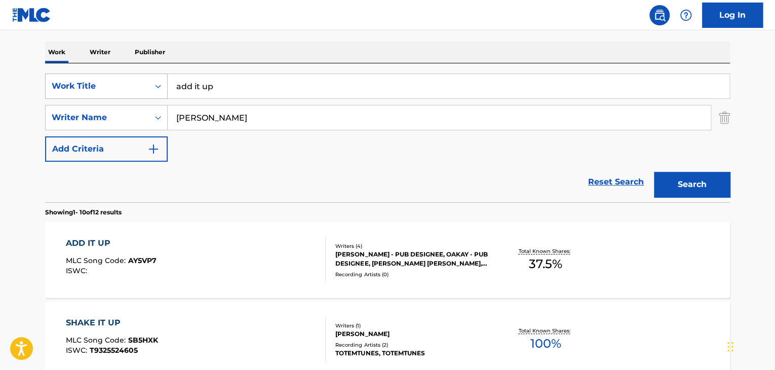
drag, startPoint x: 254, startPoint y: 96, endPoint x: 156, endPoint y: 76, distance: 99.7
click at [156, 76] on div "SearchWithCriteriadfaf3e9d-ccfc-4bd4-ae39-c3fb6390c5e5 Work Title add it up" at bounding box center [387, 85] width 685 height 25
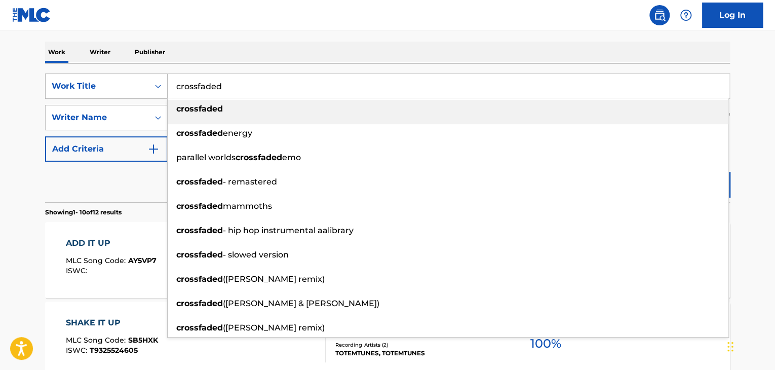
type input "crossfaded"
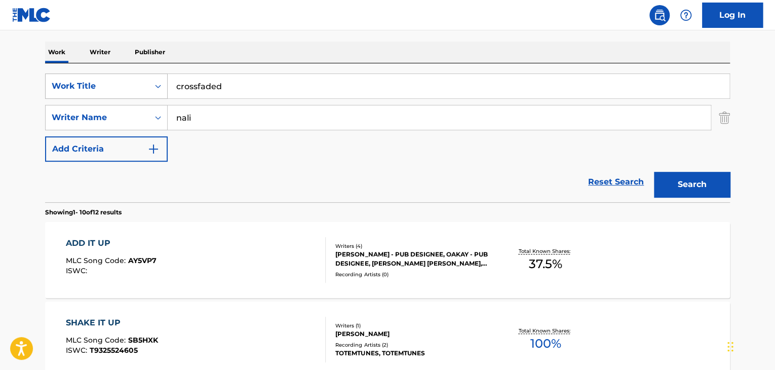
click at [654, 172] on button "Search" at bounding box center [692, 184] width 76 height 25
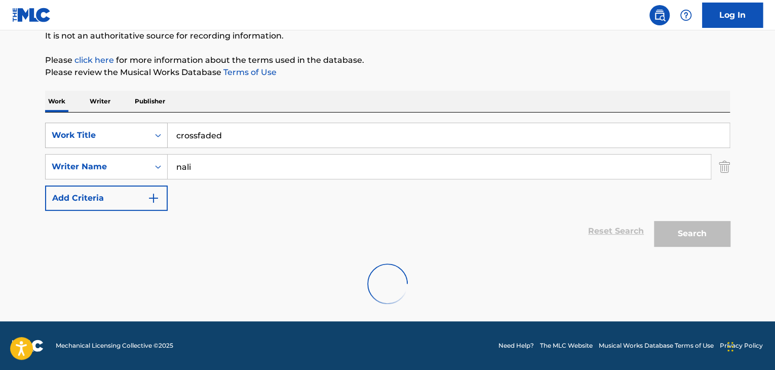
scroll to position [70, 0]
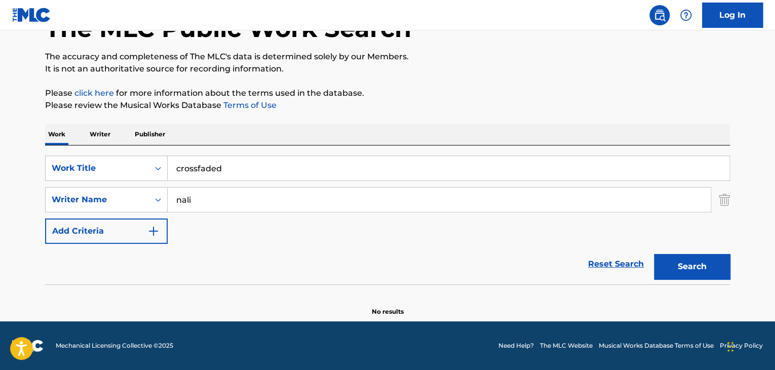
click at [270, 207] on input "nali" at bounding box center [439, 199] width 543 height 24
click at [654, 254] on button "Search" at bounding box center [692, 266] width 76 height 25
type input "[PERSON_NAME]"
click at [654, 254] on button "Search" at bounding box center [692, 266] width 76 height 25
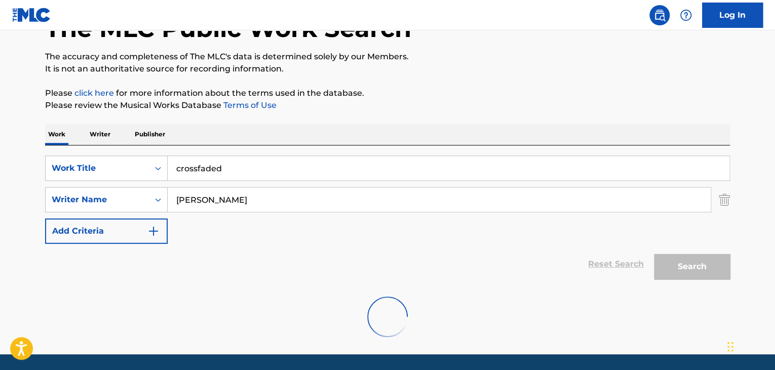
scroll to position [103, 0]
